Goal: Task Accomplishment & Management: Use online tool/utility

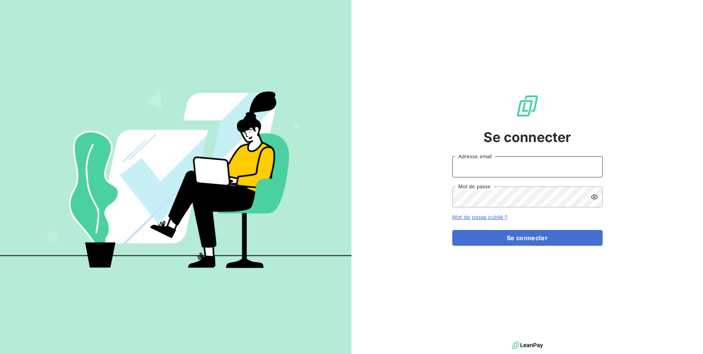
click at [471, 171] on input "Adresse email" at bounding box center [527, 166] width 150 height 21
drag, startPoint x: 479, startPoint y: 167, endPoint x: 519, endPoint y: 168, distance: 40.2
click at [519, 168] on input "admin@3dcelo" at bounding box center [527, 166] width 150 height 21
type input "admin@altecc"
click at [452, 230] on button "Se connecter" at bounding box center [527, 238] width 150 height 16
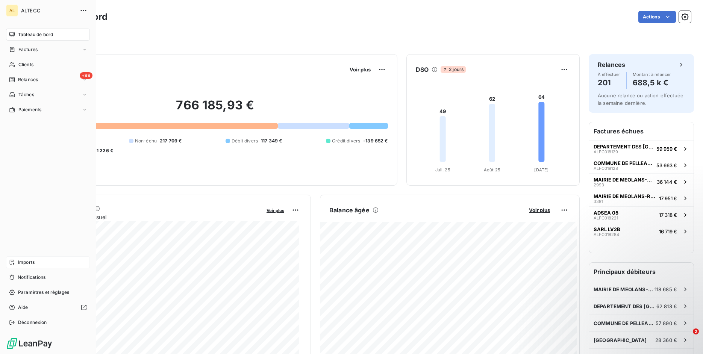
click at [16, 263] on div "Imports" at bounding box center [48, 262] width 84 height 12
